Goal: Task Accomplishment & Management: Manage account settings

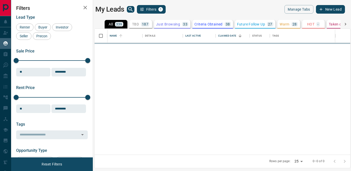
scroll to position [126, 256]
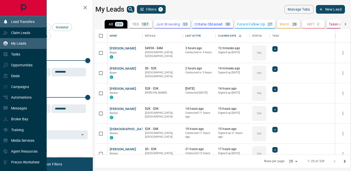
click at [8, 20] on icon at bounding box center [5, 21] width 5 height 5
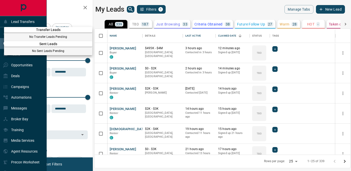
click at [169, 5] on div at bounding box center [175, 85] width 351 height 171
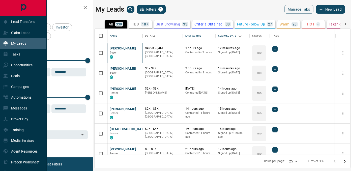
click at [108, 55] on div "[PERSON_NAME] Buyer C" at bounding box center [124, 53] width 35 height 20
click at [71, 32] on div "Renter Buyer Investor Seller Precon" at bounding box center [52, 31] width 72 height 16
click at [84, 9] on icon "button" at bounding box center [85, 8] width 4 height 4
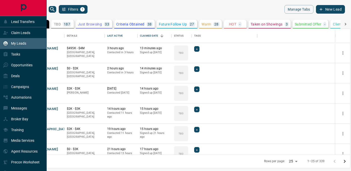
scroll to position [126, 334]
click at [6, 42] on icon at bounding box center [6, 43] width 4 height 4
click at [7, 42] on icon at bounding box center [5, 43] width 5 height 5
click at [10, 35] on div "Claim Leads" at bounding box center [16, 32] width 27 height 8
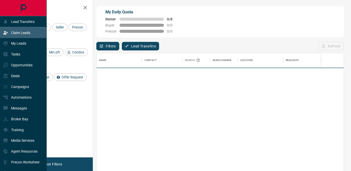
scroll to position [129, 247]
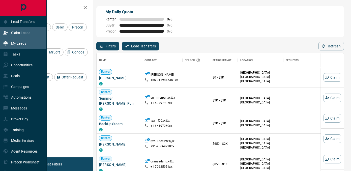
click at [11, 42] on p "My Leads" at bounding box center [18, 43] width 15 height 4
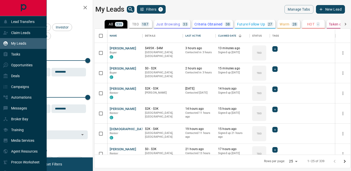
scroll to position [126, 256]
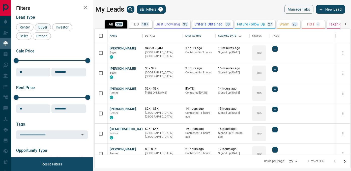
click at [40, 29] on span "Buyer" at bounding box center [43, 27] width 13 height 4
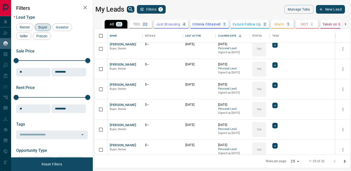
scroll to position [390, 0]
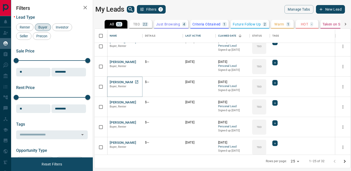
click at [127, 82] on button "[PERSON_NAME]" at bounding box center [123, 82] width 26 height 5
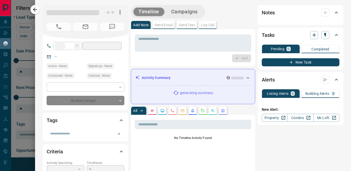
type input "**"
type input "**********"
type input "**"
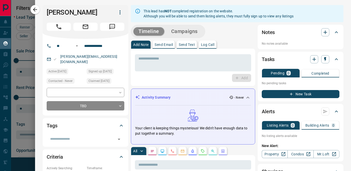
scroll to position [0, 0]
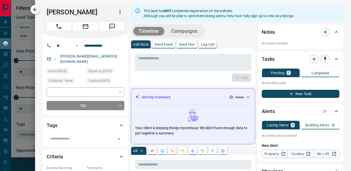
click at [37, 10] on icon "button" at bounding box center [35, 10] width 6 height 6
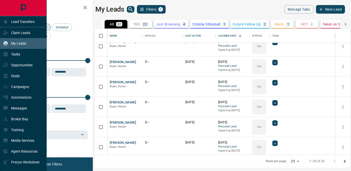
click at [24, 46] on div "My Leads" at bounding box center [14, 43] width 23 height 8
click at [24, 36] on div "Claim Leads" at bounding box center [16, 32] width 27 height 8
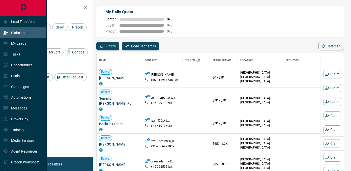
scroll to position [129, 247]
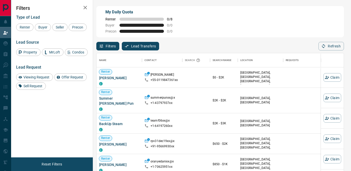
click at [85, 8] on icon "button" at bounding box center [85, 8] width 4 height 4
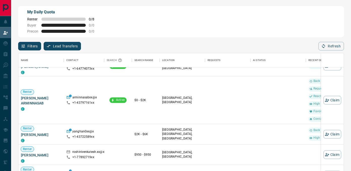
scroll to position [363, 1]
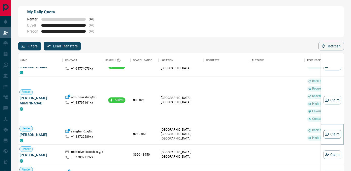
click at [336, 133] on button "Claim" at bounding box center [332, 134] width 18 height 9
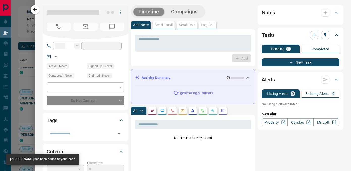
type input "**"
type input "**********"
type input "**"
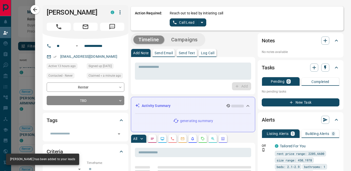
click at [203, 23] on icon "split button" at bounding box center [202, 22] width 6 height 6
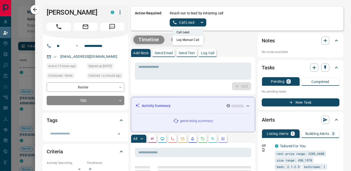
click at [191, 42] on li "Log Manual Call" at bounding box center [187, 40] width 31 height 8
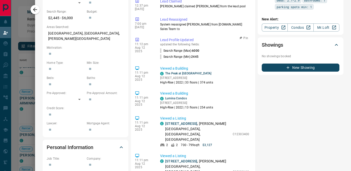
scroll to position [0, 0]
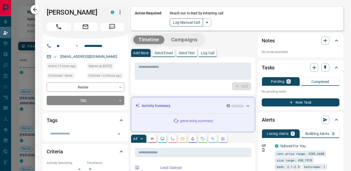
click at [184, 20] on button "Log Manual Call" at bounding box center [186, 22] width 33 height 8
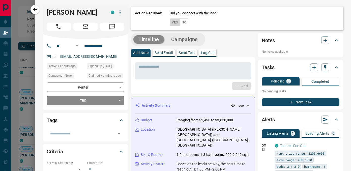
click at [176, 22] on button "Yes" at bounding box center [175, 22] width 10 height 8
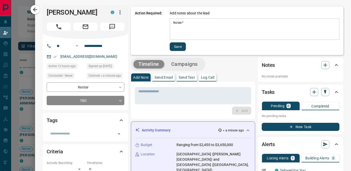
click at [177, 24] on textarea "Notes   *" at bounding box center [254, 29] width 163 height 17
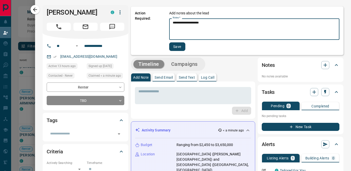
type textarea "**********"
click at [174, 48] on button "Save" at bounding box center [177, 46] width 16 height 9
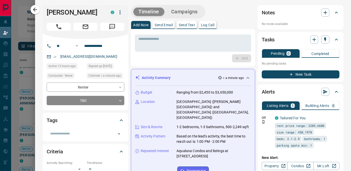
click at [159, 24] on p "Send Email" at bounding box center [163, 25] width 18 height 4
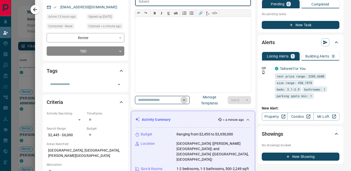
click at [185, 100] on icon "Open" at bounding box center [184, 100] width 3 height 1
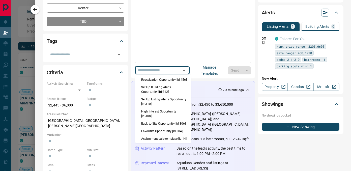
scroll to position [396, 0]
click at [167, 120] on li "Back to Site Opportunity [id:306]" at bounding box center [163, 124] width 56 height 8
type input "**********"
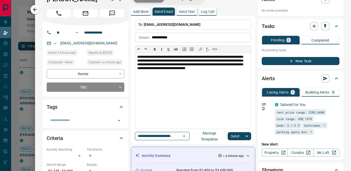
scroll to position [13, 0]
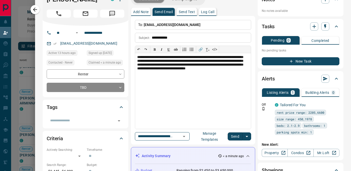
click at [236, 134] on button "Send" at bounding box center [235, 136] width 15 height 8
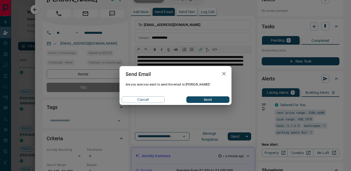
click at [217, 100] on button "Send" at bounding box center [207, 99] width 43 height 7
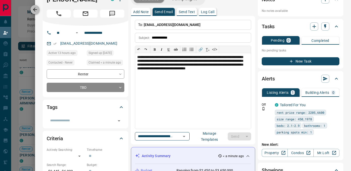
click at [36, 7] on icon "button" at bounding box center [35, 10] width 6 height 6
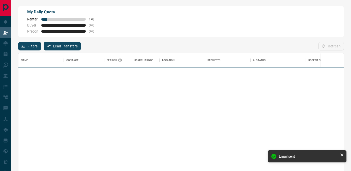
scroll to position [129, 325]
